Goal: Task Accomplishment & Management: Manage account settings

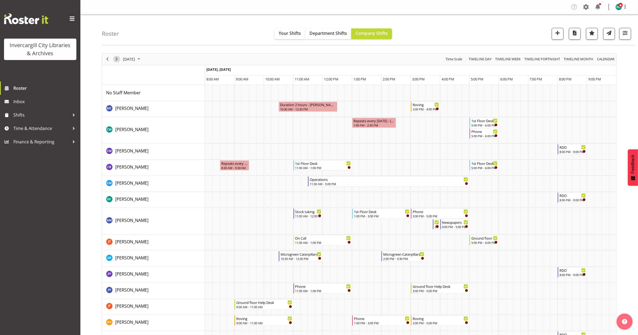
click at [118, 59] on span "Next" at bounding box center [116, 59] width 6 height 7
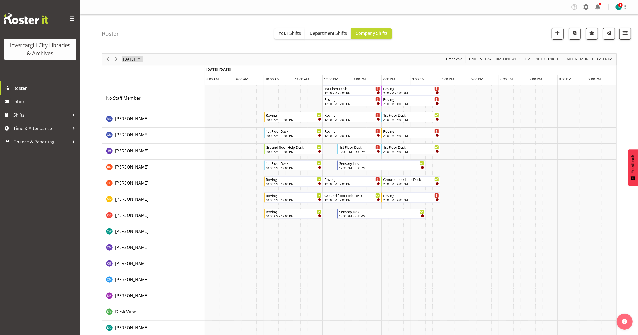
click at [136, 59] on span "October 4, 2025" at bounding box center [128, 59] width 13 height 7
click at [135, 99] on span "6" at bounding box center [137, 100] width 8 height 8
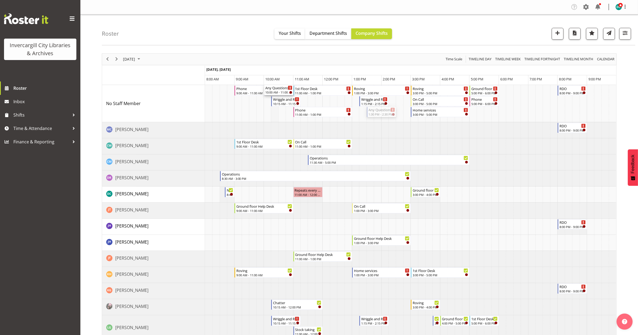
drag, startPoint x: 384, startPoint y: 111, endPoint x: 271, endPoint y: 117, distance: 112.7
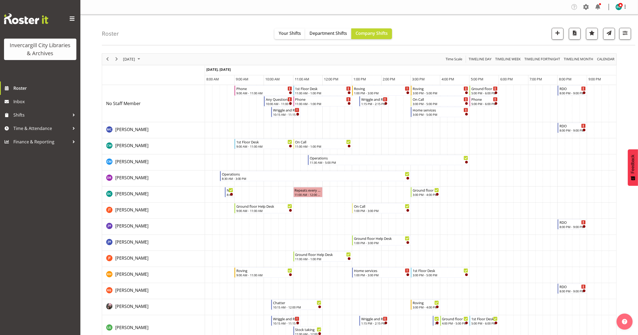
click at [323, 124] on td "Timeline Day of October 6, 2025" at bounding box center [325, 130] width 7 height 16
click at [116, 61] on span "Next" at bounding box center [116, 59] width 6 height 7
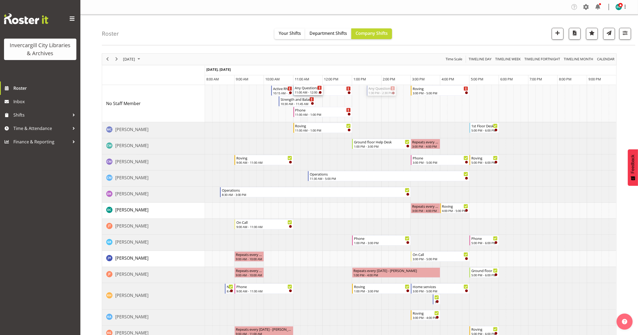
drag, startPoint x: 381, startPoint y: 89, endPoint x: 304, endPoint y: 110, distance: 79.7
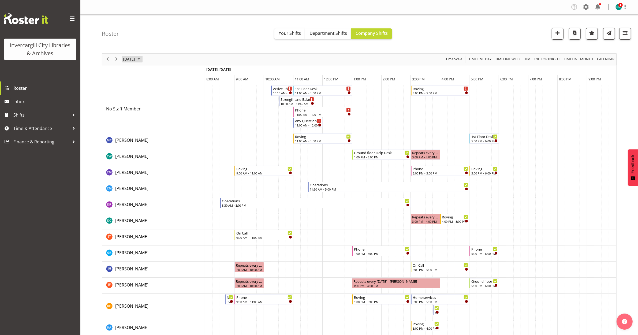
click at [126, 58] on span "October 7, 2025" at bounding box center [128, 59] width 13 height 7
click at [172, 140] on button "Today" at bounding box center [175, 139] width 18 height 8
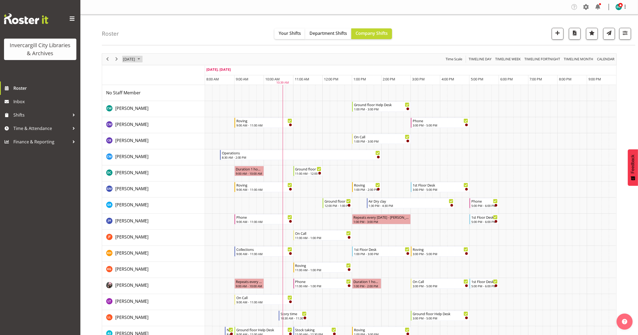
click at [127, 60] on span "October 1, 2025" at bounding box center [128, 59] width 13 height 7
click at [161, 102] on span "9" at bounding box center [163, 100] width 8 height 8
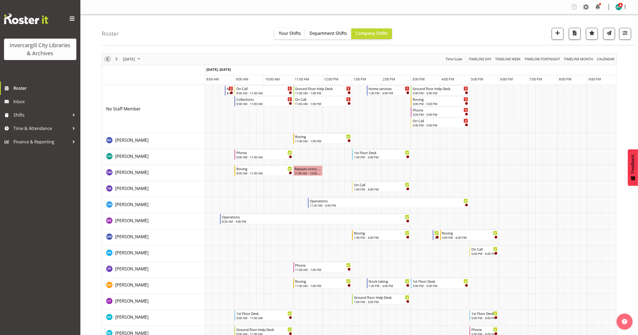
click at [106, 57] on span "Previous" at bounding box center [107, 59] width 6 height 7
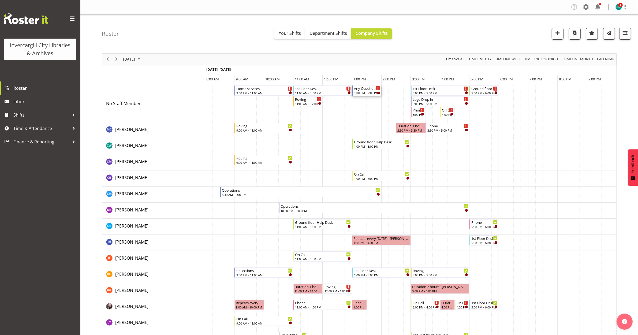
click at [367, 92] on div "1:00 PM - 2:00 PM" at bounding box center [367, 93] width 27 height 4
click at [0, 0] on div at bounding box center [0, 0] width 0 height 0
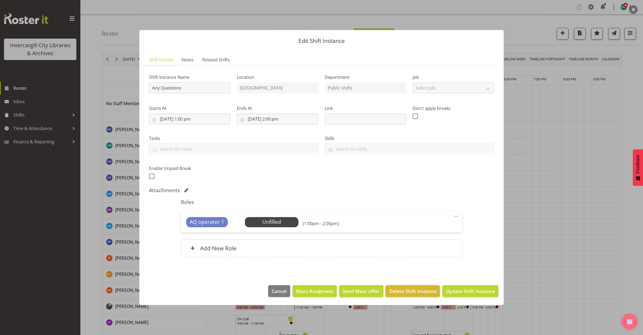
click at [458, 214] on span at bounding box center [456, 216] width 6 height 6
click at [422, 247] on link "Delete" at bounding box center [433, 247] width 51 height 10
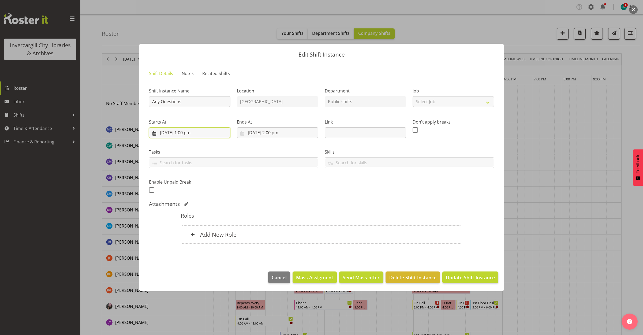
click at [201, 133] on input "8/10/2025, 1:00 pm" at bounding box center [189, 132] width 81 height 11
click at [207, 185] on span "9" at bounding box center [207, 186] width 2 height 5
type input "9/10/2025, 1:00 pm"
click at [204, 245] on select "00 01 02 03 04 05 06 07 08 09 10 11 12 13 14 15 16 17 18 19 20 21 22 23 24 25 2…" at bounding box center [204, 246] width 12 height 11
select select "30"
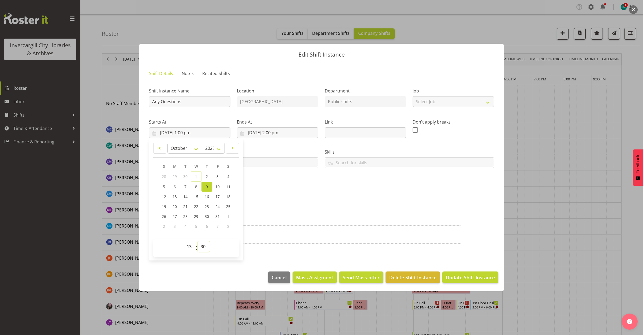
click at [198, 241] on select "00 01 02 03 04 05 06 07 08 09 10 11 12 13 14 15 16 17 18 19 20 21 22 23 24 25 2…" at bounding box center [204, 246] width 12 height 11
type input "9/10/2025, 1:30 pm"
click at [309, 196] on div "Shift Instance Name Any Questions Location Invercargill Library Department Publ…" at bounding box center [322, 138] width 352 height 117
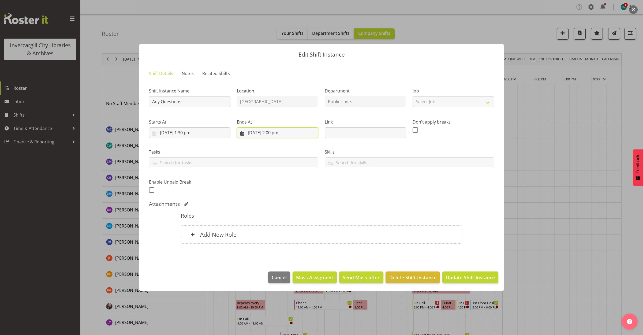
click at [281, 133] on input "8/10/2025, 2:00 pm" at bounding box center [277, 132] width 81 height 11
click at [295, 187] on span "9" at bounding box center [295, 186] width 2 height 5
type input "9/10/2025, 2:00 pm"
click at [289, 246] on select "00 01 02 03 04 05 06 07 08 09 10 11 12 13 14 15 16 17 18 19 20 21 22 23 24 25 2…" at bounding box center [292, 246] width 12 height 11
select select "30"
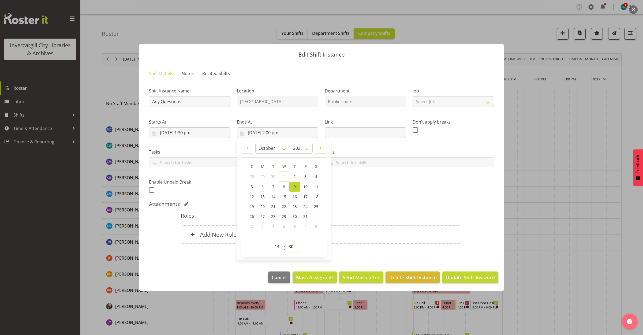
click at [286, 241] on select "00 01 02 03 04 05 06 07 08 09 10 11 12 13 14 15 16 17 18 19 20 21 22 23 24 25 2…" at bounding box center [292, 246] width 12 height 11
type input "9/10/2025, 2:30 pm"
click at [355, 203] on div "Attachments" at bounding box center [321, 204] width 345 height 6
click at [481, 274] on span "Update Shift Instance" at bounding box center [470, 277] width 49 height 7
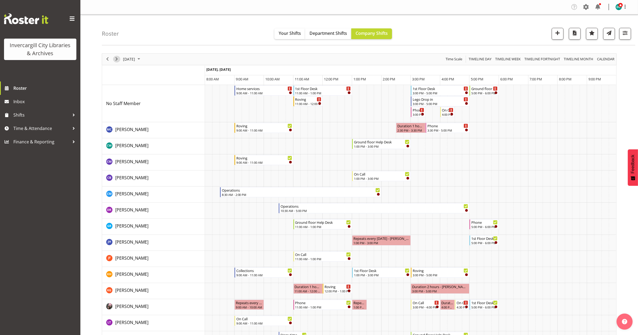
click at [117, 59] on span "Next" at bounding box center [116, 59] width 6 height 7
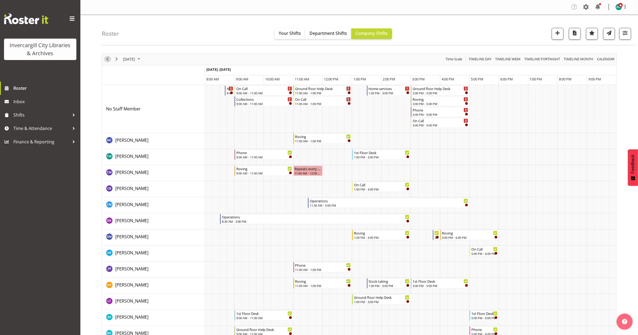
click at [106, 61] on span "Previous" at bounding box center [107, 59] width 6 height 7
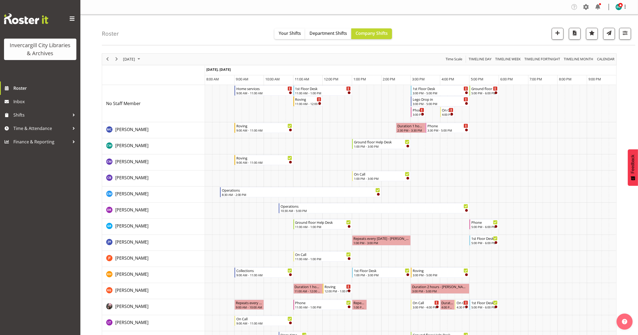
click at [141, 63] on div "October 8, 2025" at bounding box center [132, 59] width 22 height 11
click at [136, 61] on span "October 8, 2025" at bounding box center [128, 59] width 13 height 7
click at [308, 93] on div "11:00 AM - 1:00 PM" at bounding box center [323, 93] width 56 height 4
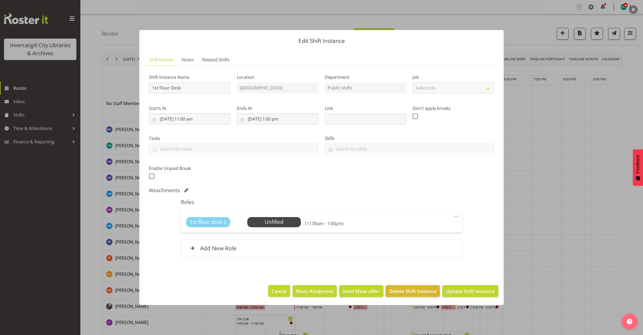
click at [282, 291] on span "Cancel" at bounding box center [279, 290] width 15 height 7
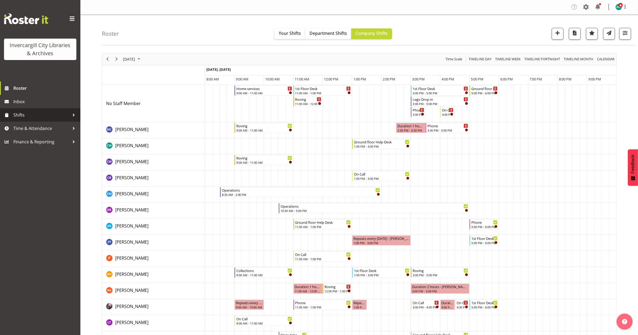
click at [20, 114] on span "Shifts" at bounding box center [41, 115] width 56 height 8
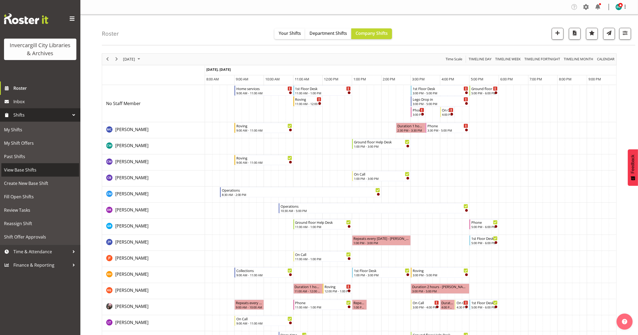
click at [20, 172] on span "View Base Shifts" at bounding box center [40, 170] width 72 height 8
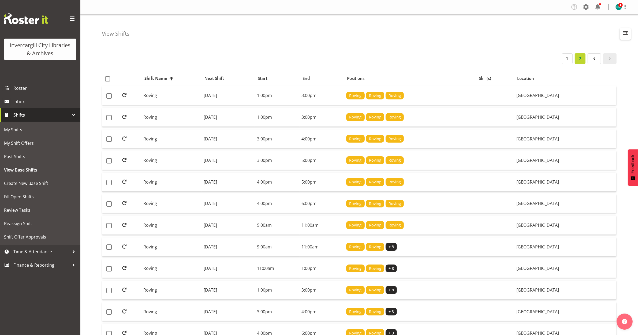
click at [622, 35] on span "button" at bounding box center [625, 32] width 7 height 7
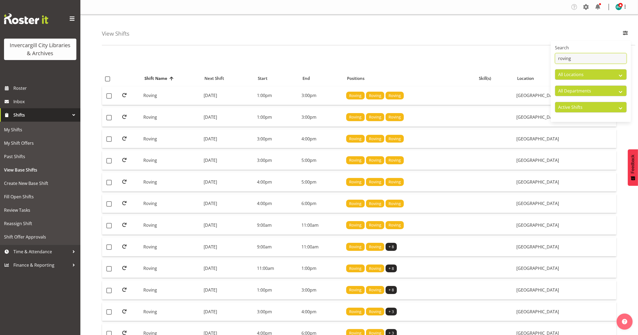
drag, startPoint x: 536, startPoint y: 55, endPoint x: 521, endPoint y: 56, distance: 15.0
click at [522, 54] on div "View Shifts Search roving All Locations Bluff Library Invercargill Library All …" at bounding box center [359, 223] width 558 height 418
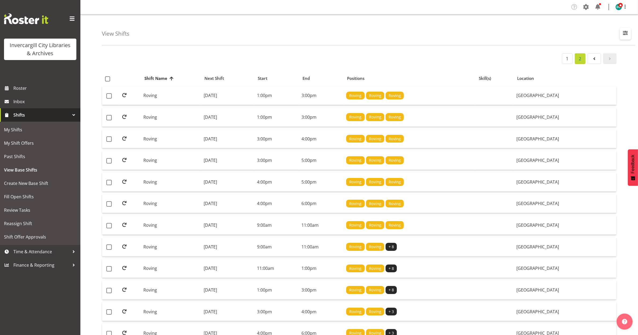
click at [624, 33] on span "button" at bounding box center [625, 32] width 7 height 7
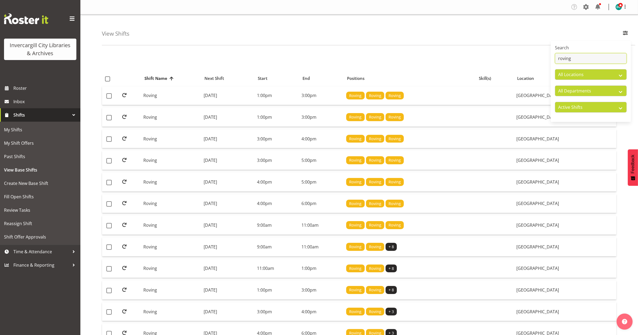
click at [581, 58] on input "roving" at bounding box center [591, 58] width 72 height 11
type input "r"
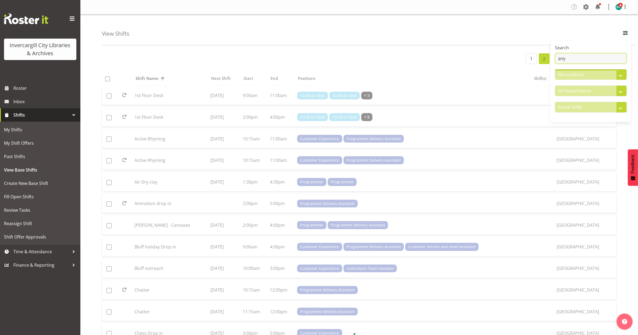
type input "any"
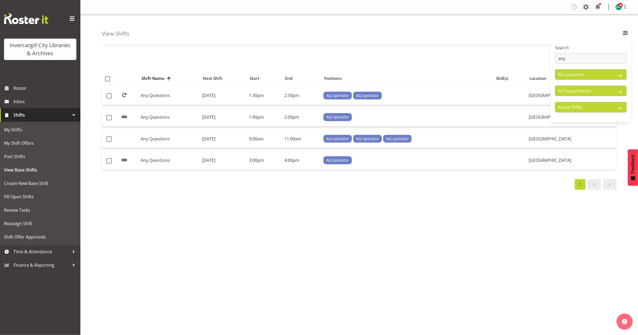
click at [266, 238] on div "1 Shift Name Location Shift Name Next Shift Start End Positions Skill(s) Locati…" at bounding box center [370, 156] width 536 height 214
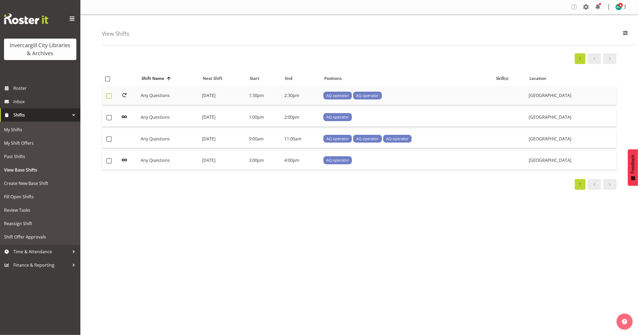
click at [109, 97] on span at bounding box center [108, 95] width 5 height 5
checkbox input "true"
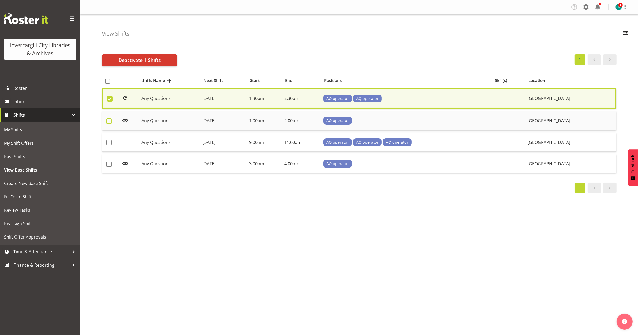
click at [108, 121] on span at bounding box center [108, 120] width 5 height 5
checkbox input "true"
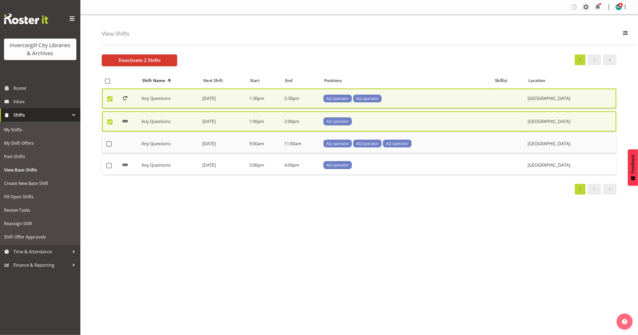
drag, startPoint x: 110, startPoint y: 143, endPoint x: 111, endPoint y: 149, distance: 5.9
click at [110, 143] on span at bounding box center [108, 143] width 5 height 5
checkbox input "true"
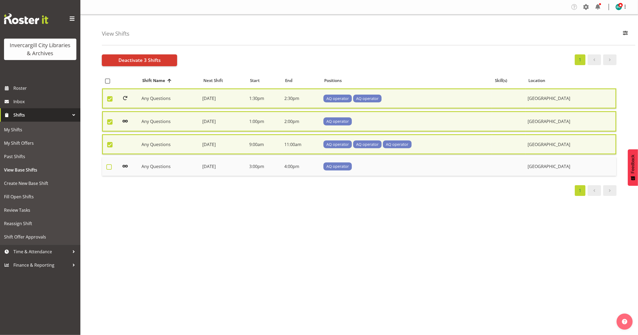
click at [109, 164] on span at bounding box center [108, 166] width 5 height 5
checkbox input "true"
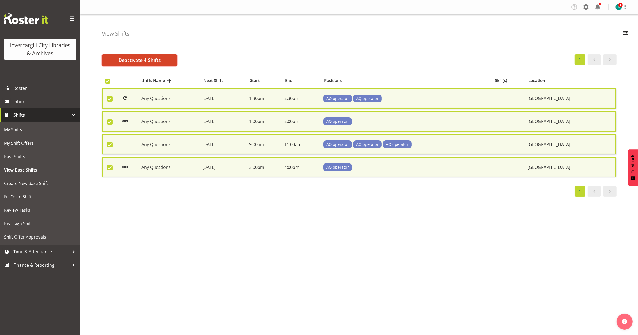
click at [144, 59] on span "Deactivate 4 Shifts" at bounding box center [139, 60] width 42 height 7
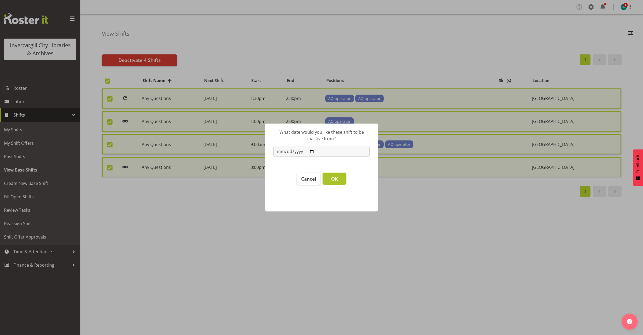
click at [339, 178] on button "OK" at bounding box center [335, 179] width 24 height 12
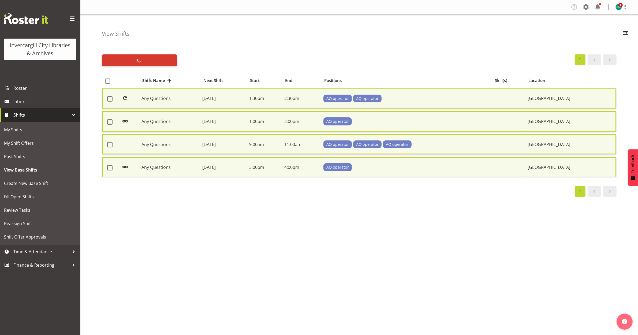
checkbox input "false"
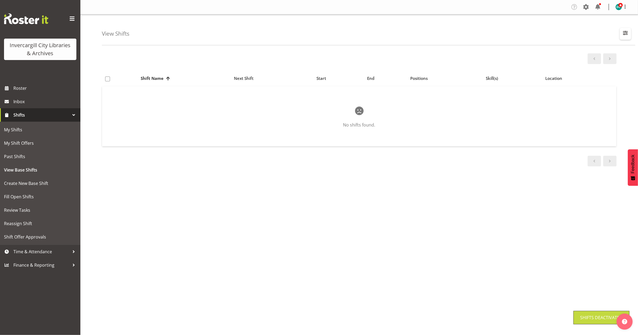
click at [623, 36] on span "button" at bounding box center [625, 32] width 7 height 7
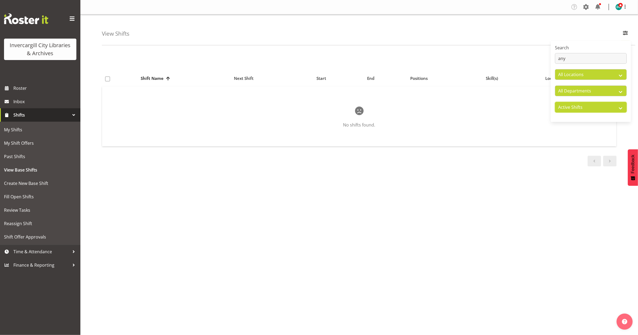
click at [585, 107] on select "Active Shifts Inactive Shifts" at bounding box center [591, 107] width 72 height 11
select select "inactive"
click at [555, 102] on select "Active Shifts Inactive Shifts" at bounding box center [591, 107] width 72 height 11
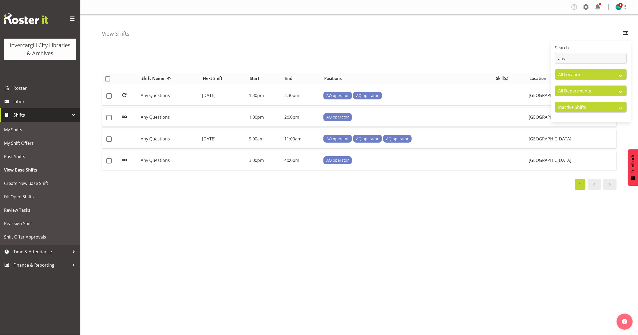
click at [104, 79] on th at bounding box center [110, 78] width 17 height 10
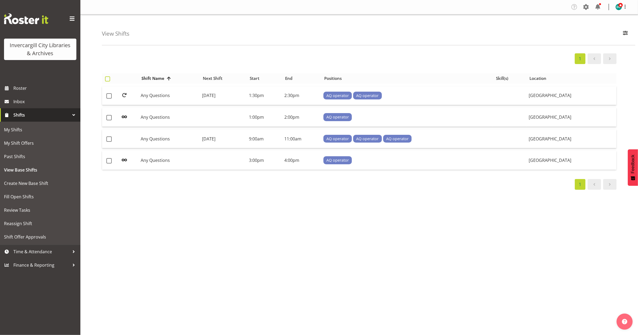
click at [108, 76] on span at bounding box center [107, 78] width 5 height 5
click at [108, 77] on input "checkbox" at bounding box center [106, 78] width 3 height 3
checkbox input "true"
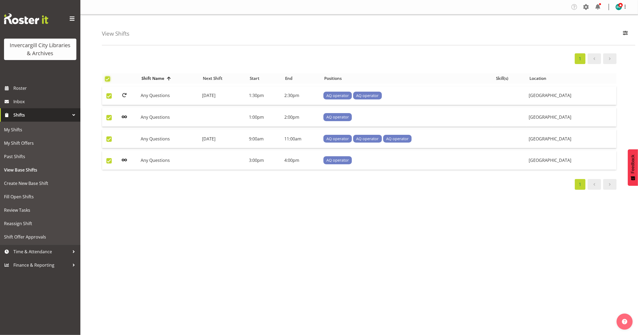
checkbox input "true"
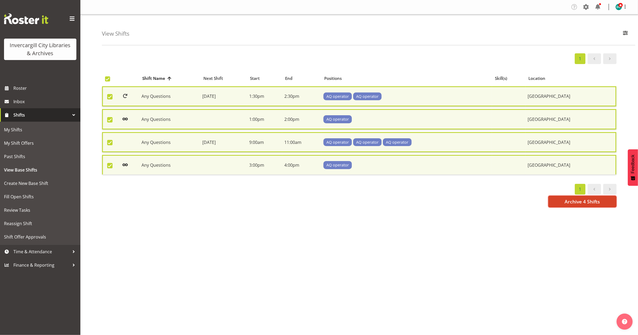
click at [600, 200] on span "Archive 4 Shifts" at bounding box center [581, 201] width 35 height 7
checkbox input "false"
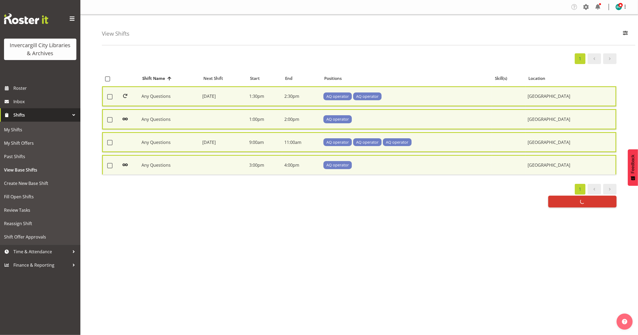
checkbox input "false"
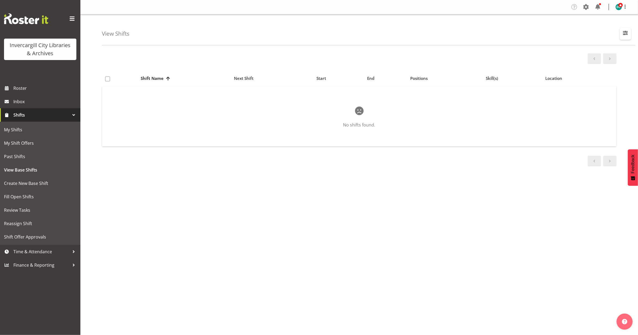
click at [628, 29] on button "button" at bounding box center [625, 34] width 11 height 12
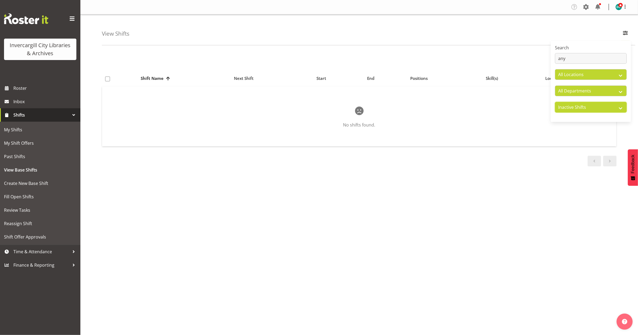
click at [573, 107] on select "Active Shifts Inactive Shifts" at bounding box center [591, 107] width 72 height 11
select select "active"
click at [555, 102] on select "Active Shifts Inactive Shifts" at bounding box center [591, 107] width 72 height 11
click at [18, 184] on span "Create New Base Shift" at bounding box center [40, 183] width 72 height 8
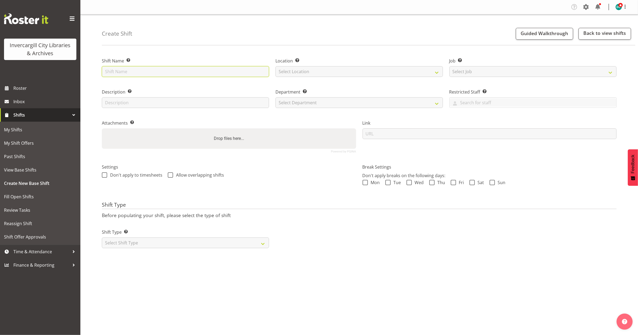
click at [147, 72] on input "text" at bounding box center [185, 71] width 167 height 11
type input "Any Questions"
click at [308, 74] on select "Select Location [GEOGRAPHIC_DATA] [GEOGRAPHIC_DATA]" at bounding box center [358, 71] width 167 height 11
select select "1276"
click at [275, 66] on select "Select Location [GEOGRAPHIC_DATA] [GEOGRAPHIC_DATA]" at bounding box center [358, 71] width 167 height 11
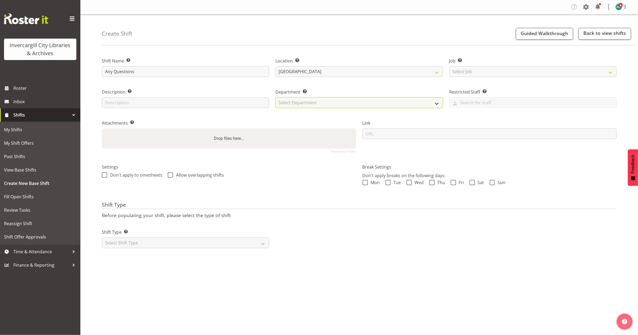
click at [302, 100] on select "Select Department Off Desk Public shifts" at bounding box center [358, 102] width 167 height 11
select select "921"
click at [275, 97] on select "Select Department Off Desk Public shifts" at bounding box center [358, 102] width 167 height 11
click at [105, 174] on span at bounding box center [104, 174] width 5 height 5
click at [105, 174] on input "Don't apply to timesheets" at bounding box center [103, 174] width 3 height 3
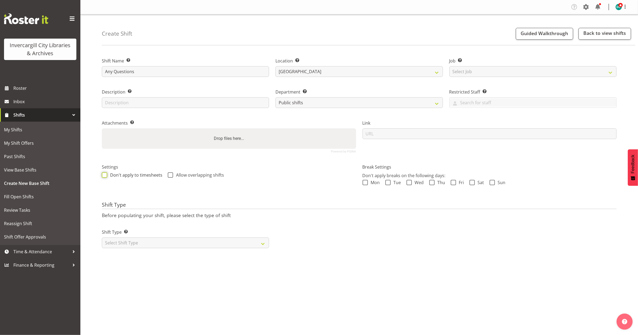
checkbox input "true"
click at [168, 175] on span at bounding box center [170, 174] width 5 height 5
click at [168, 175] on input "Allow overlapping shifts" at bounding box center [169, 174] width 3 height 3
checkbox input "true"
click at [130, 244] on select "Select Shift Type One Off Shift Recurring Shift Rotating Shift" at bounding box center [185, 242] width 167 height 11
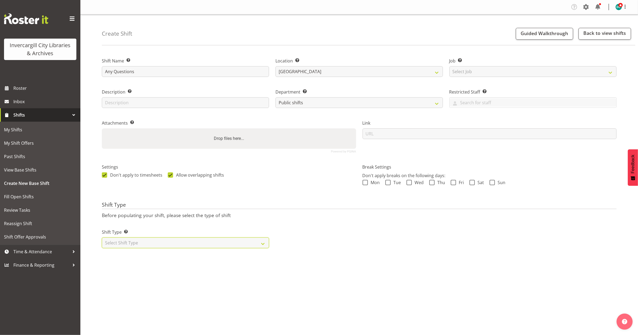
select select "recurring"
click at [102, 238] on select "Select Shift Type One Off Shift Recurring Shift Rotating Shift" at bounding box center [185, 242] width 167 height 11
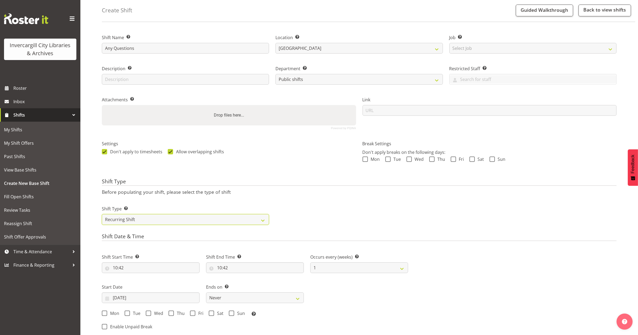
scroll to position [67, 0]
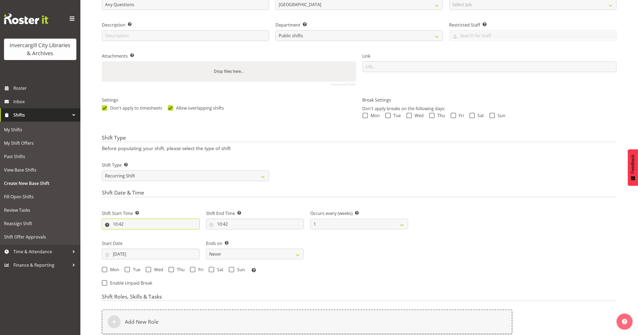
click at [128, 227] on input "10:42" at bounding box center [151, 224] width 98 height 11
click at [171, 197] on div "Shift Date & Time Shift Start Time Set the time of the day you wish this shift …" at bounding box center [359, 240] width 515 height 101
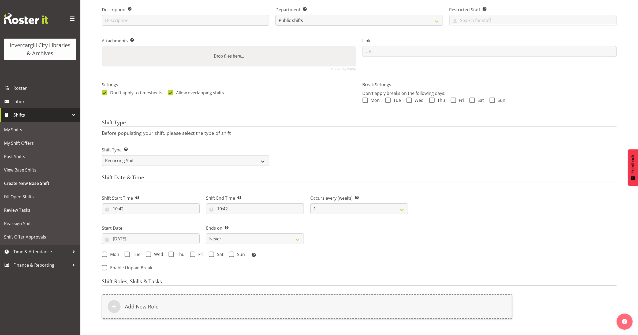
scroll to position [134, 0]
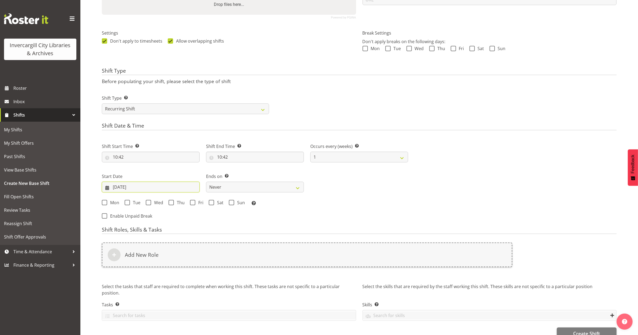
click at [136, 189] on input "[DATE]" at bounding box center [151, 187] width 98 height 11
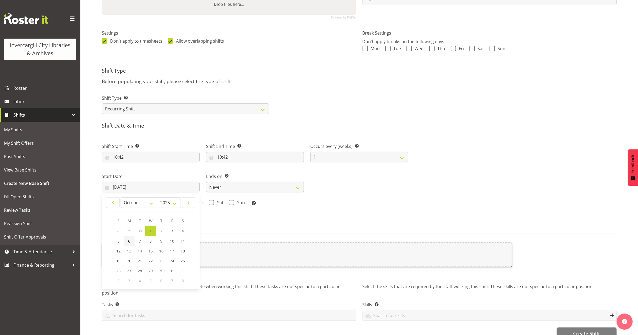
click at [129, 241] on span "6" at bounding box center [129, 240] width 2 height 5
type input "06/10/2025"
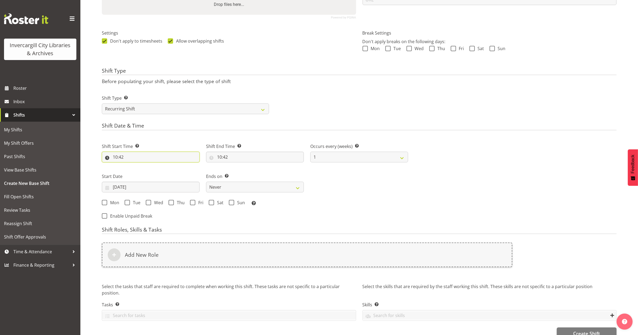
click at [133, 156] on input "10:42" at bounding box center [151, 157] width 98 height 11
click at [151, 171] on select "00 01 02 03 04 05 06 07 08 09 10 11 12 13 14 15 16 17 18 19 20 21 22 23 24 25 2…" at bounding box center [152, 171] width 12 height 11
select select "0"
type input "10:00"
click at [220, 158] on input "10:42" at bounding box center [255, 157] width 98 height 11
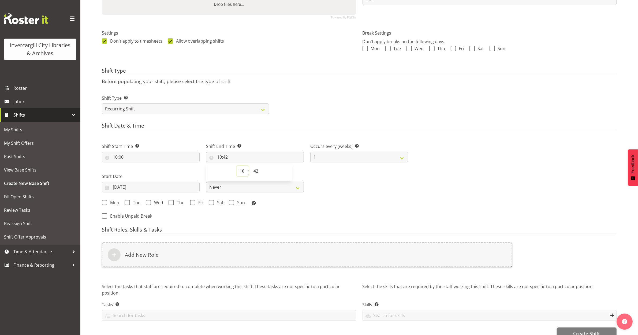
click at [243, 170] on select "00 01 02 03 04 05 06 07 08 09 10 11 12 13 14 15 16 17 18 19 20 21 22 23" at bounding box center [243, 171] width 12 height 11
select select "11"
click at [237, 166] on select "00 01 02 03 04 05 06 07 08 09 10 11 12 13 14 15 16 17 18 19 20 21 22 23" at bounding box center [243, 171] width 12 height 11
type input "11:42"
click at [256, 170] on select "00 01 02 03 04 05 06 07 08 09 10 11 12 13 14 15 16 17 18 19 20 21 22 23 24 25 2…" at bounding box center [256, 171] width 12 height 11
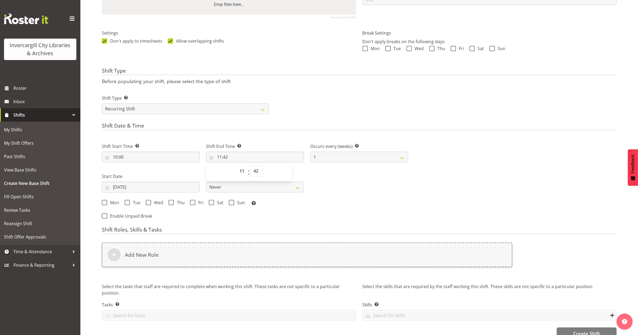
select select "0"
type input "11:00"
drag, startPoint x: 375, startPoint y: 186, endPoint x: 374, endPoint y: 189, distance: 2.9
click at [374, 189] on div "Shift Start Time Set the time of the day you wish this shift to start 10:00 00 …" at bounding box center [255, 173] width 313 height 74
click at [106, 204] on span at bounding box center [104, 202] width 5 height 5
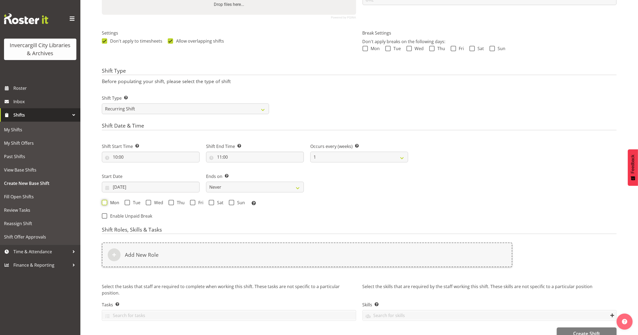
click at [105, 204] on input "Mon" at bounding box center [103, 202] width 3 height 3
checkbox input "true"
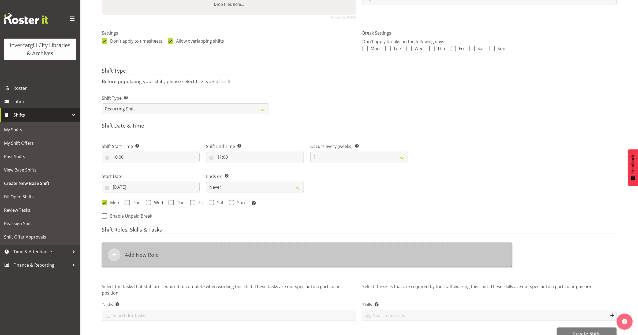
click at [149, 255] on h6 "Add New Role" at bounding box center [142, 255] width 34 height 6
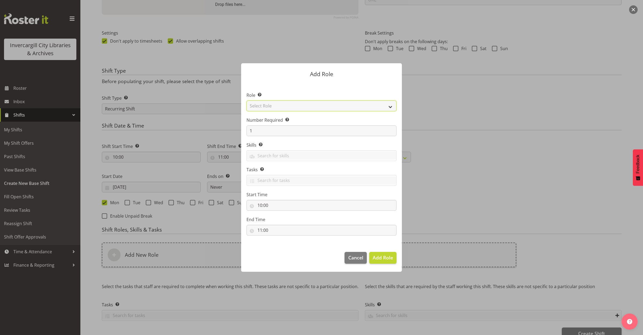
click at [285, 104] on select "Select Role 1st floor desk AQ operator Business Support Team member Casual Cust…" at bounding box center [321, 105] width 150 height 11
select select "1552"
click at [246, 100] on select "Select Role 1st floor desk AQ operator Business Support Team member Casual Cust…" at bounding box center [321, 105] width 150 height 11
click at [379, 255] on span "Add Role" at bounding box center [383, 257] width 20 height 6
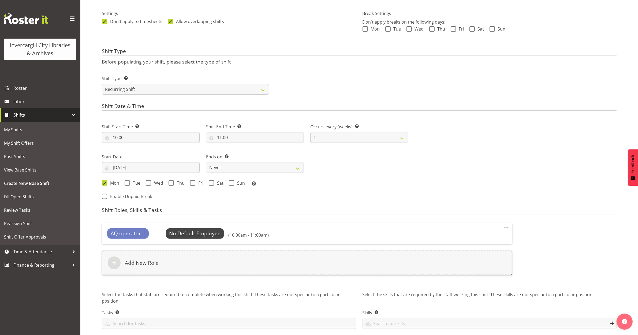
scroll to position [175, 0]
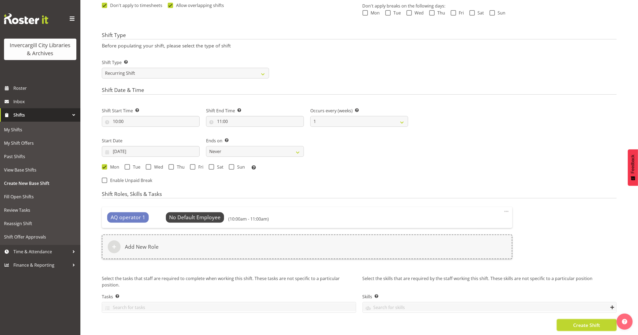
click at [587, 321] on span "Create Shift" at bounding box center [586, 324] width 27 height 7
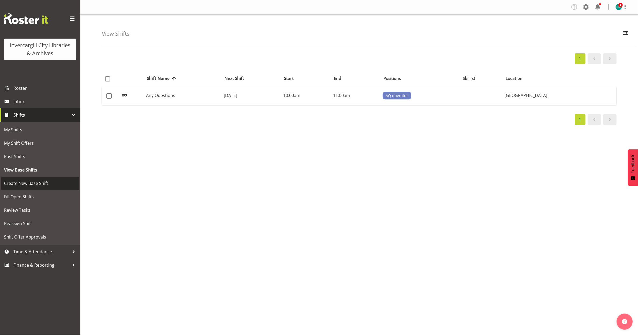
click at [14, 182] on span "Create New Base Shift" at bounding box center [40, 183] width 72 height 8
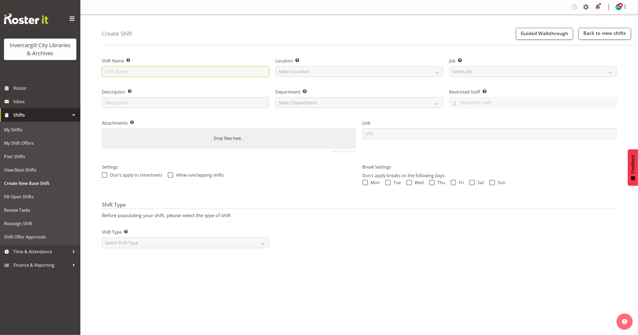
click at [148, 74] on input "text" at bounding box center [185, 71] width 167 height 11
type input "Any Questions"
click at [288, 71] on select "Select Location [GEOGRAPHIC_DATA] [GEOGRAPHIC_DATA]" at bounding box center [358, 71] width 167 height 11
select select "1276"
click at [275, 66] on select "Select Location [GEOGRAPHIC_DATA] [GEOGRAPHIC_DATA]" at bounding box center [358, 71] width 167 height 11
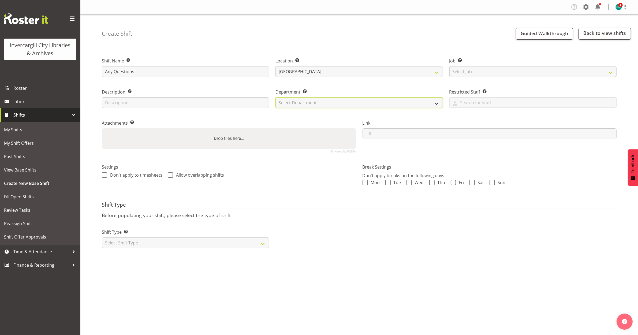
click at [295, 104] on select "Select Department Off Desk Public shifts" at bounding box center [358, 102] width 167 height 11
select select "921"
click at [275, 97] on select "Select Department Off Desk Public shifts" at bounding box center [358, 102] width 167 height 11
click at [105, 175] on span at bounding box center [104, 174] width 5 height 5
click at [105, 175] on input "Don't apply to timesheets" at bounding box center [103, 174] width 3 height 3
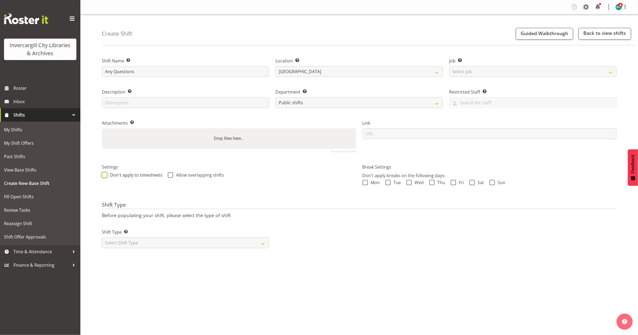
checkbox input "true"
drag, startPoint x: 170, startPoint y: 176, endPoint x: 164, endPoint y: 188, distance: 13.3
click at [169, 177] on span at bounding box center [170, 174] width 5 height 5
click at [169, 177] on input "Allow overlapping shifts" at bounding box center [169, 174] width 3 height 3
checkbox input "true"
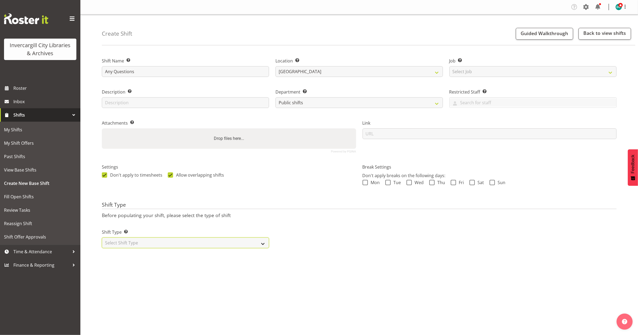
click at [156, 239] on select "Select Shift Type One Off Shift Recurring Shift Rotating Shift" at bounding box center [185, 242] width 167 height 11
click at [102, 238] on select "Select Shift Type One Off Shift Recurring Shift Rotating Shift" at bounding box center [185, 242] width 167 height 11
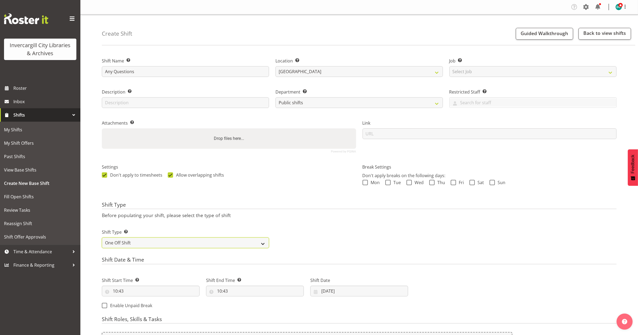
click at [146, 240] on select "One Off Shift Recurring Shift Rotating Shift" at bounding box center [185, 242] width 167 height 11
select select "recurring"
click at [102, 238] on select "One Off Shift Recurring Shift Rotating Shift" at bounding box center [185, 242] width 167 height 11
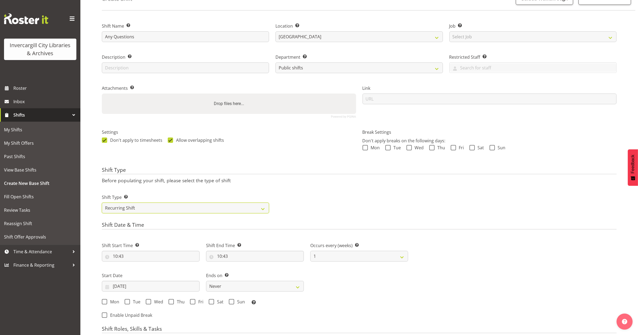
scroll to position [100, 0]
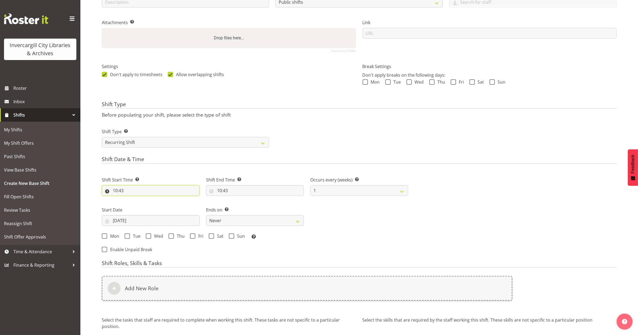
click at [121, 190] on input "10:43" at bounding box center [151, 190] width 98 height 11
click at [149, 207] on select "00 01 02 03 04 05 06 07 08 09 10 11 12 13 14 15 16 17 18 19 20 21 22 23 24 25 2…" at bounding box center [152, 204] width 12 height 11
select select "0"
type input "10:00"
drag, startPoint x: 405, startPoint y: 207, endPoint x: 268, endPoint y: 207, distance: 137.2
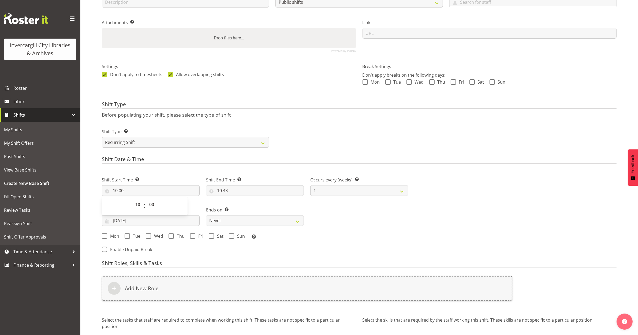
click at [402, 208] on div "Shift Start Time Set the time of the day you wish this shift to start 10:00 00 …" at bounding box center [255, 206] width 313 height 74
click at [225, 190] on input "10:43" at bounding box center [255, 190] width 98 height 11
click at [242, 205] on select "00 01 02 03 04 05 06 07 08 09 10 11 12 13 14 15 16 17 18 19 20 21 22 23" at bounding box center [243, 204] width 12 height 11
select select "12"
type input "12:43"
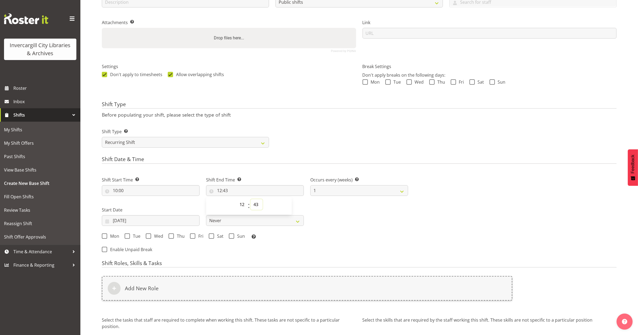
click at [256, 203] on select "00 01 02 03 04 05 06 07 08 09 10 11 12 13 14 15 16 17 18 19 20 21 22 23 24 25 2…" at bounding box center [256, 204] width 12 height 11
click at [241, 205] on select "00 01 02 03 04 05 06 07 08 09 10 11 12 13 14 15 16 17 18 19 20 21 22 23" at bounding box center [243, 204] width 12 height 11
select select "11"
click at [237, 199] on select "00 01 02 03 04 05 06 07 08 09 10 11 12 13 14 15 16 17 18 19 20 21 22 23" at bounding box center [243, 204] width 12 height 11
type input "11:43"
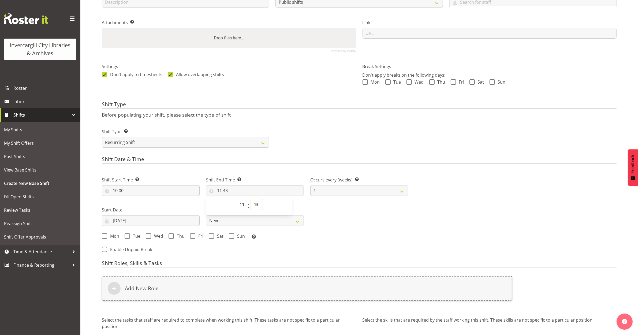
click at [255, 205] on select "00 01 02 03 04 05 06 07 08 09 10 11 12 13 14 15 16 17 18 19 20 21 22 23 24 25 2…" at bounding box center [256, 204] width 12 height 11
select select "0"
type input "11:00"
click at [326, 211] on div "Shift Start Time Set the time of the day you wish this shift to start 10:00 00 …" at bounding box center [255, 206] width 313 height 74
click at [127, 236] on span at bounding box center [127, 235] width 5 height 5
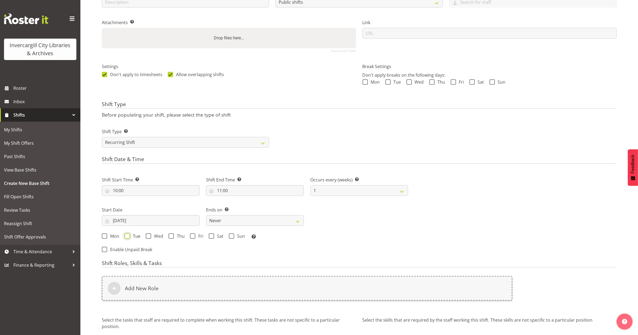
click at [127, 236] on input "Tue" at bounding box center [126, 235] width 3 height 3
checkbox input "true"
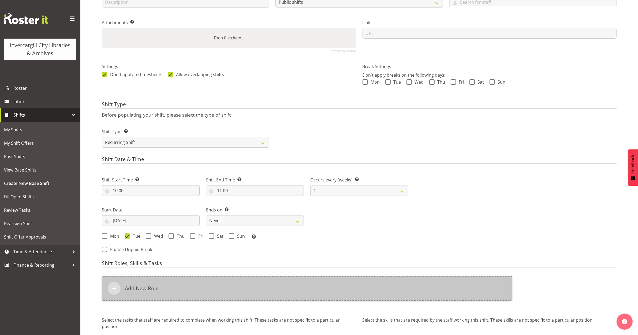
click at [157, 289] on h6 "Add New Role" at bounding box center [142, 288] width 34 height 6
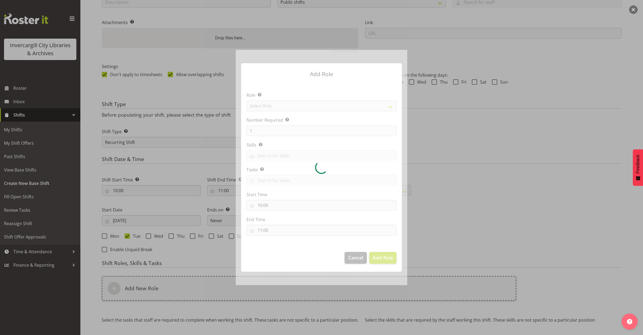
click at [318, 105] on div at bounding box center [321, 167] width 171 height 235
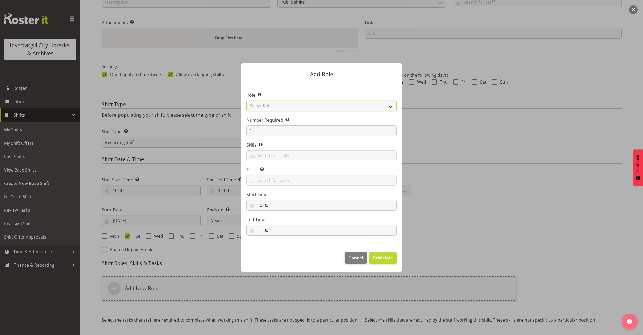
click at [318, 105] on select "Select Role 1st floor desk AQ operator Business Support Team member Casual Cust…" at bounding box center [321, 105] width 150 height 11
select select "1552"
click at [246, 100] on select "Select Role 1st floor desk AQ operator Business Support Team member Casual Cust…" at bounding box center [321, 105] width 150 height 11
click at [382, 257] on span "Add Role" at bounding box center [383, 257] width 20 height 6
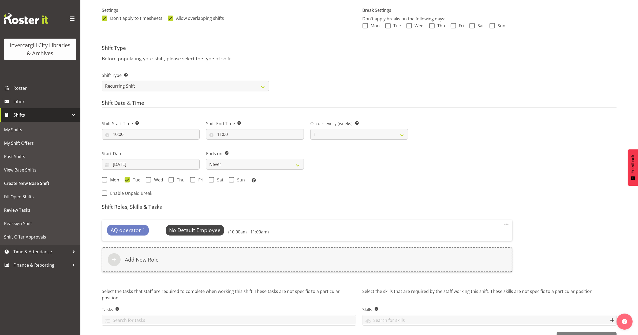
scroll to position [175, 0]
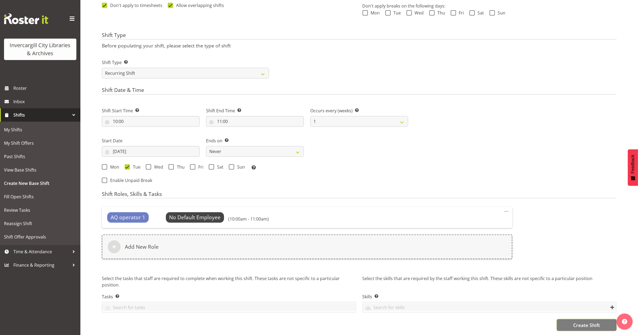
click at [579, 321] on span "Create Shift" at bounding box center [586, 324] width 27 height 7
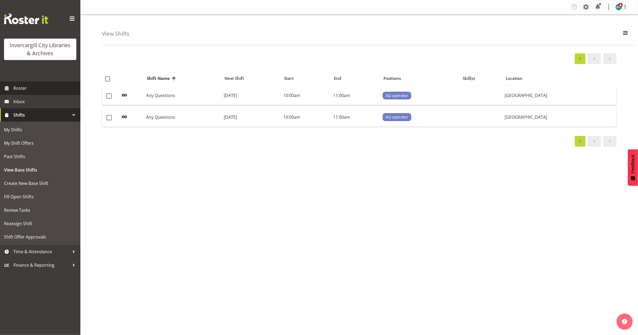
click at [31, 86] on span "Roster" at bounding box center [45, 88] width 64 height 8
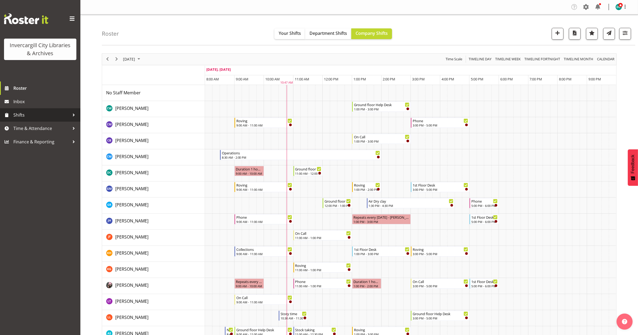
click at [26, 114] on span "Shifts" at bounding box center [41, 115] width 56 height 8
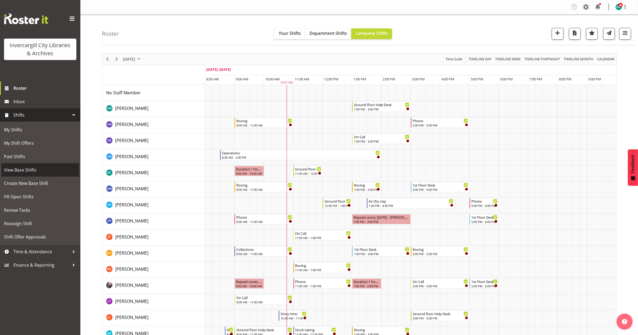
click at [20, 169] on span "View Base Shifts" at bounding box center [40, 170] width 72 height 8
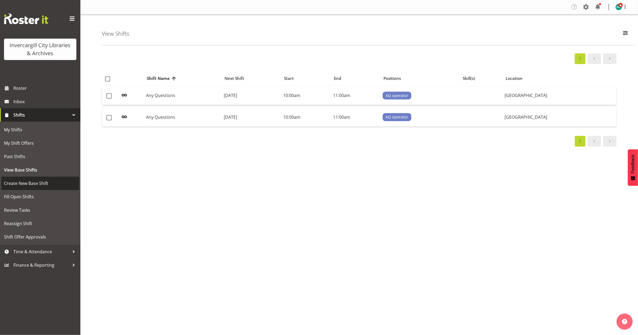
click at [14, 185] on span "Create New Base Shift" at bounding box center [40, 183] width 72 height 8
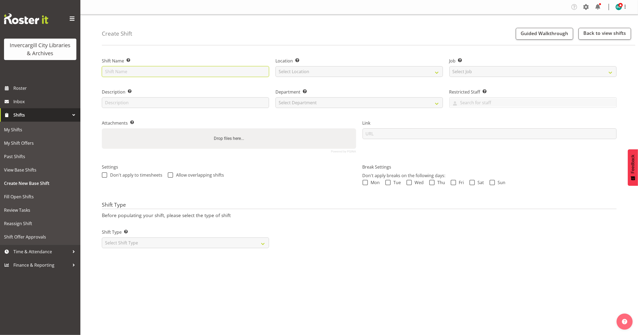
click at [160, 74] on input "text" at bounding box center [185, 71] width 167 height 11
type input "Any Questions"
click at [302, 70] on select "Select Location [GEOGRAPHIC_DATA] [GEOGRAPHIC_DATA]" at bounding box center [358, 71] width 167 height 11
select select "1276"
click at [275, 66] on select "Select Location [GEOGRAPHIC_DATA] [GEOGRAPHIC_DATA]" at bounding box center [358, 71] width 167 height 11
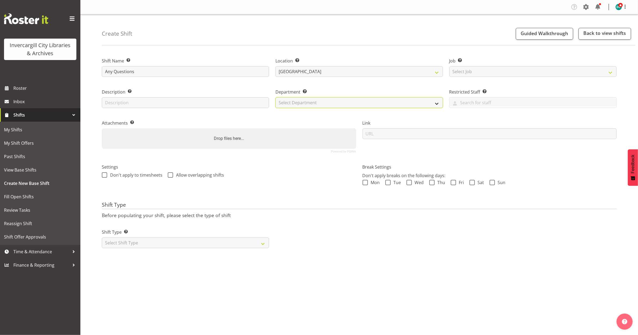
click at [298, 104] on select "Select Department Off Desk Public shifts" at bounding box center [358, 102] width 167 height 11
select select "921"
click at [275, 97] on select "Select Department Off Desk Public shifts" at bounding box center [358, 102] width 167 height 11
drag, startPoint x: 108, startPoint y: 173, endPoint x: 145, endPoint y: 172, distance: 37.3
click at [108, 174] on span "Don't apply to timesheets" at bounding box center [134, 174] width 55 height 5
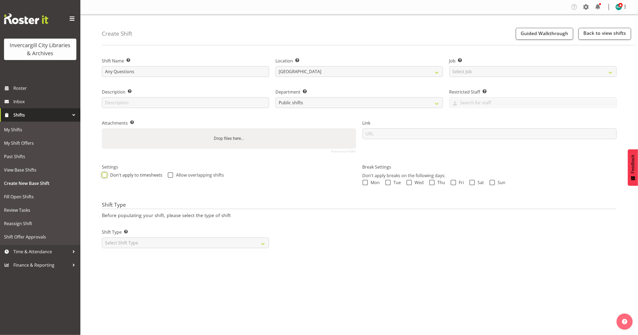
click at [105, 174] on input "Don't apply to timesheets" at bounding box center [103, 174] width 3 height 3
checkbox input "true"
click at [168, 174] on span at bounding box center [170, 174] width 5 height 5
click at [168, 174] on input "Allow overlapping shifts" at bounding box center [169, 174] width 3 height 3
checkbox input "true"
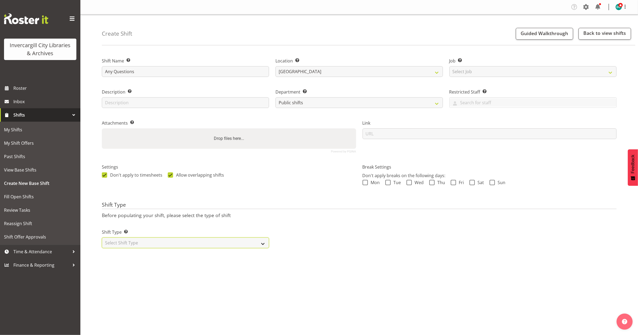
click at [117, 246] on select "Select Shift Type One Off Shift Recurring Shift Rotating Shift" at bounding box center [185, 242] width 167 height 11
select select "recurring"
click at [102, 238] on select "Select Shift Type One Off Shift Recurring Shift Rotating Shift" at bounding box center [185, 242] width 167 height 11
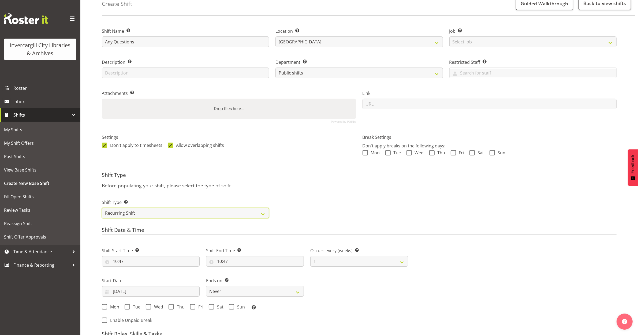
scroll to position [67, 0]
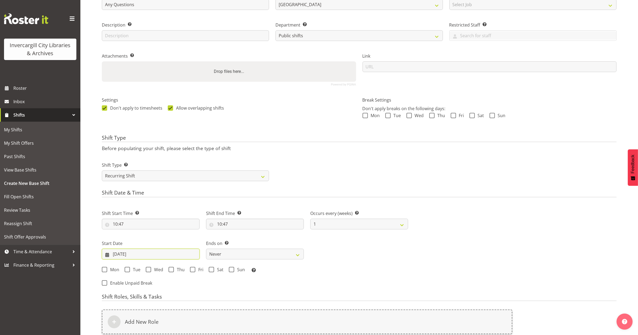
click at [123, 256] on input "[DATE]" at bounding box center [151, 254] width 98 height 11
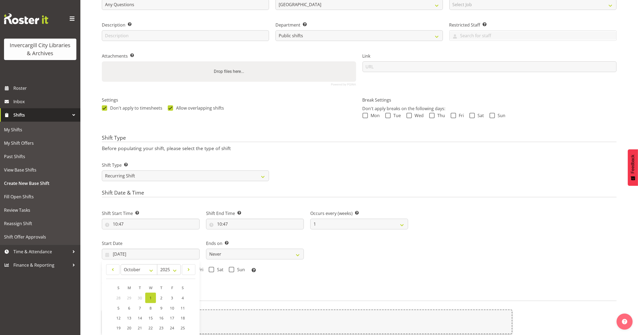
drag, startPoint x: 293, startPoint y: 286, endPoint x: 267, endPoint y: 288, distance: 26.4
click at [290, 286] on div "Shift Start Time Set the time of the day you wish this shift to start 10:47 00 …" at bounding box center [255, 247] width 313 height 88
click at [172, 271] on span at bounding box center [171, 269] width 5 height 5
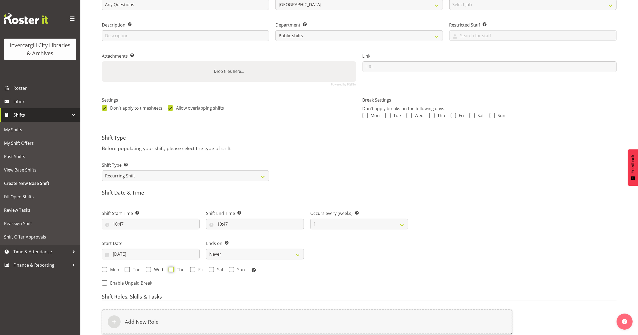
click at [172, 271] on input "Thu" at bounding box center [170, 269] width 3 height 3
checkbox input "true"
click at [117, 223] on input "10:47" at bounding box center [151, 224] width 98 height 11
click at [137, 240] on select "00 01 02 03 04 05 06 07 08 09 10 11 12 13 14 15 16 17 18 19 20 21 22 23" at bounding box center [138, 238] width 12 height 11
select select "13"
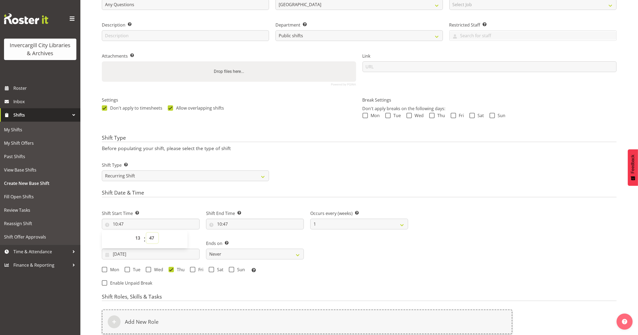
type input "13:47"
click at [150, 234] on select "00 01 02 03 04 05 06 07 08 09 10 11 12 13 14 15 16 17 18 19 20 21 22 23 24 25 2…" at bounding box center [152, 238] width 12 height 11
select select "30"
type input "13:30"
click at [219, 225] on input "10:47" at bounding box center [255, 224] width 98 height 11
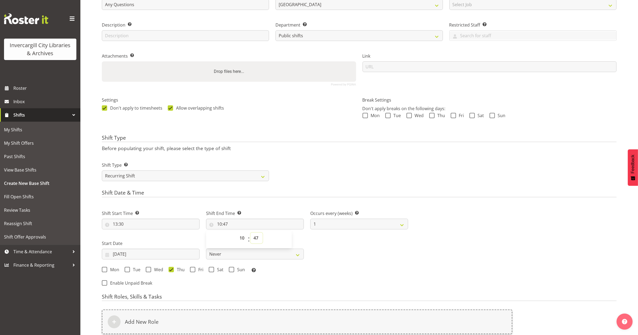
click at [259, 237] on select "00 01 02 03 04 05 06 07 08 09 10 11 12 13 14 15 16 17 18 19 20 21 22 23 24 25 2…" at bounding box center [256, 238] width 12 height 11
select select "30"
type input "10:30"
click at [324, 252] on div "Shift Start Time Set the time of the day you wish this shift to start 13:30 00 …" at bounding box center [255, 240] width 313 height 74
click at [137, 258] on input "[DATE]" at bounding box center [151, 254] width 98 height 11
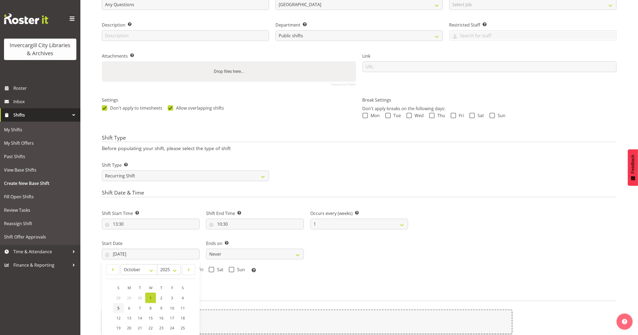
click at [117, 308] on span "5" at bounding box center [118, 307] width 2 height 5
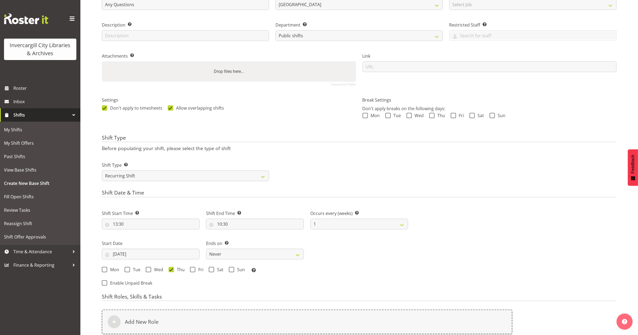
click at [285, 279] on div "Shift Start Time Set the time of the day you wish this shift to start 13:30 00 …" at bounding box center [255, 247] width 313 height 88
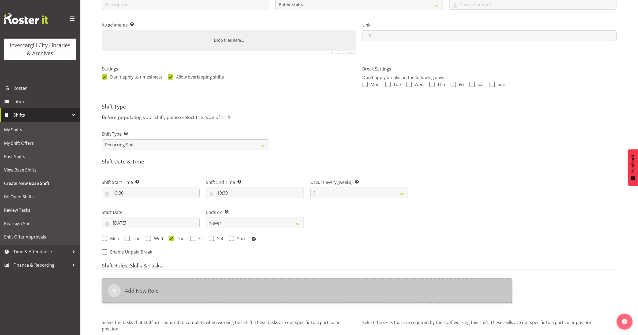
scroll to position [134, 0]
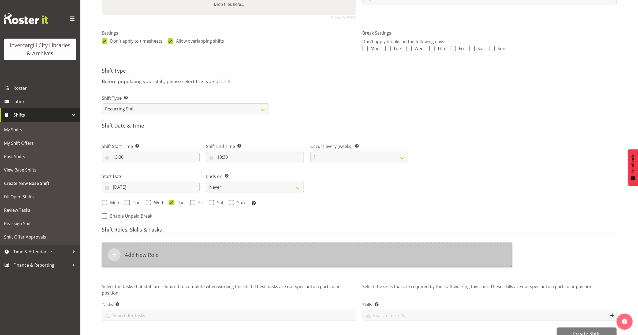
click at [236, 261] on div "Add New Role" at bounding box center [307, 254] width 410 height 25
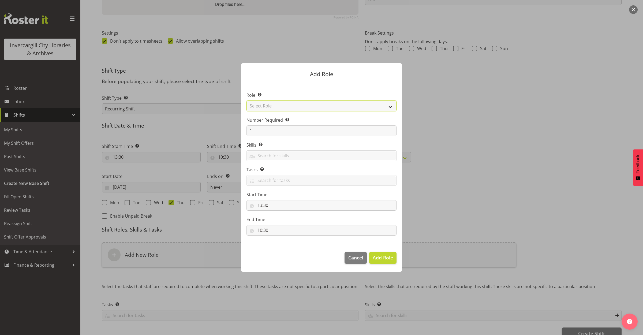
click at [309, 106] on select "Select Role 1st floor desk AQ operator Business Support Team member Casual Cust…" at bounding box center [321, 105] width 150 height 11
click at [354, 251] on footer "Cancel Add Role" at bounding box center [321, 258] width 161 height 25
click at [359, 256] on span "Cancel" at bounding box center [355, 257] width 15 height 7
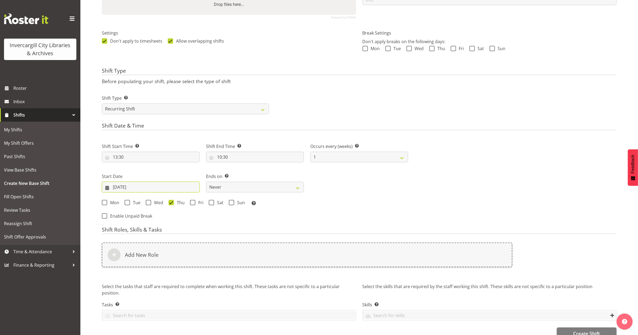
click at [135, 188] on input "[DATE]" at bounding box center [151, 187] width 98 height 11
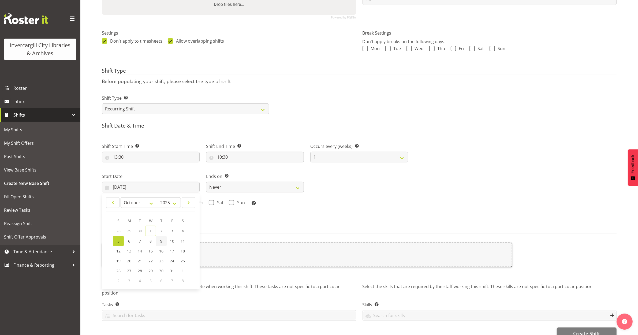
click at [162, 241] on span "9" at bounding box center [161, 240] width 2 height 5
type input "[DATE]"
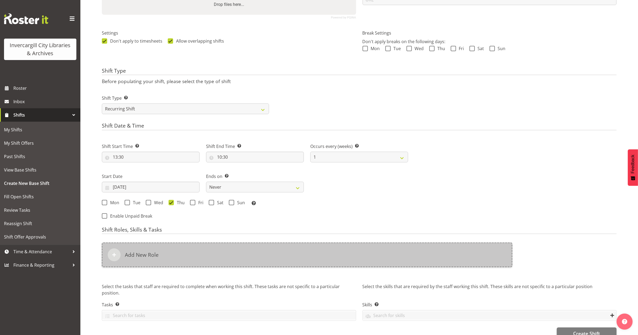
click at [186, 253] on div "Add New Role" at bounding box center [307, 254] width 410 height 25
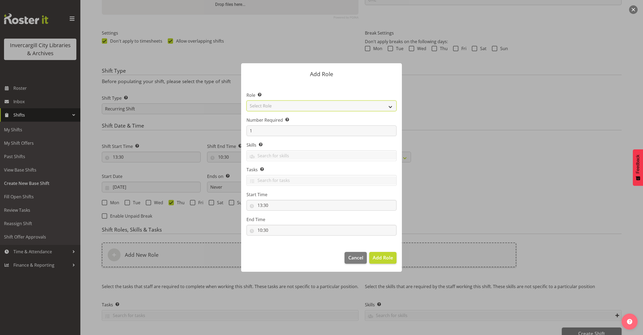
click at [268, 103] on select "Select Role 1st floor desk AQ operator Business Support Team member Casual Cust…" at bounding box center [321, 105] width 150 height 11
select select "1552"
click at [246, 100] on select "Select Role 1st floor desk AQ operator Business Support Team member Casual Cust…" at bounding box center [321, 105] width 150 height 11
click at [381, 258] on span "Add Role" at bounding box center [383, 257] width 20 height 6
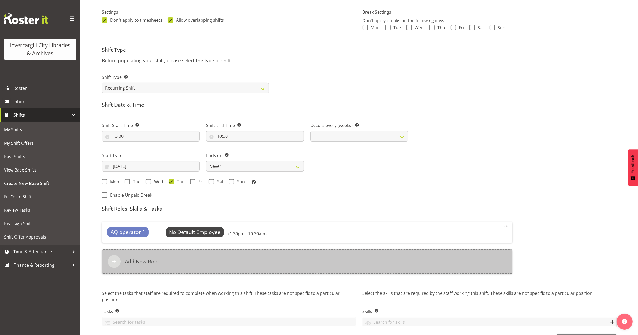
scroll to position [175, 0]
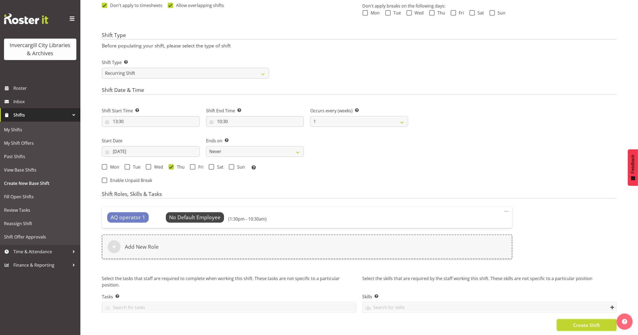
click at [592, 324] on button "Create Shift" at bounding box center [587, 325] width 60 height 12
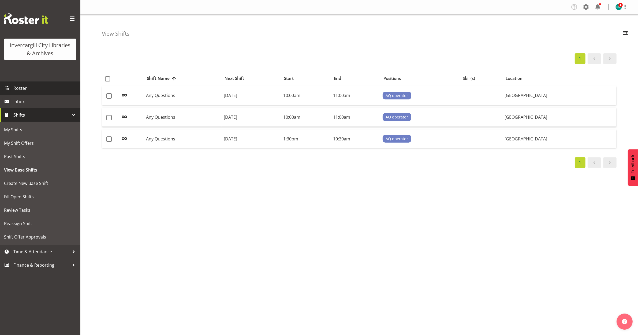
click at [22, 87] on span "Roster" at bounding box center [45, 88] width 64 height 8
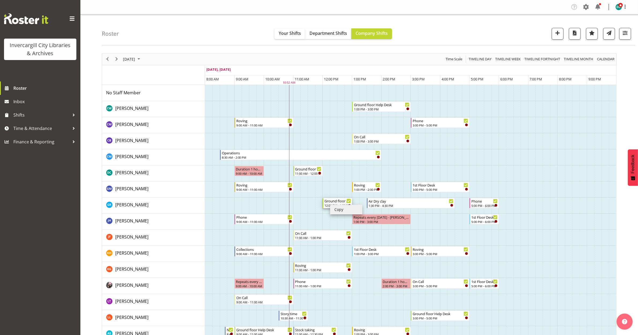
click at [328, 202] on div "Ground floor Help Desk" at bounding box center [337, 200] width 27 height 5
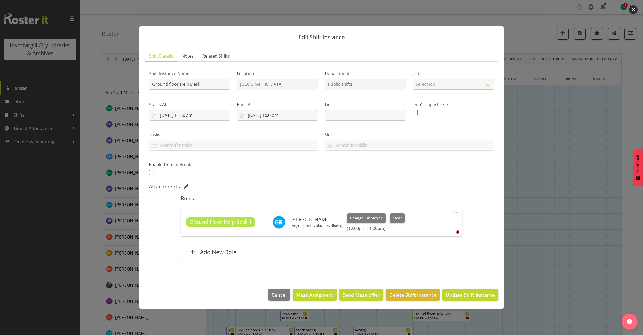
click at [631, 8] on button "button" at bounding box center [633, 9] width 9 height 9
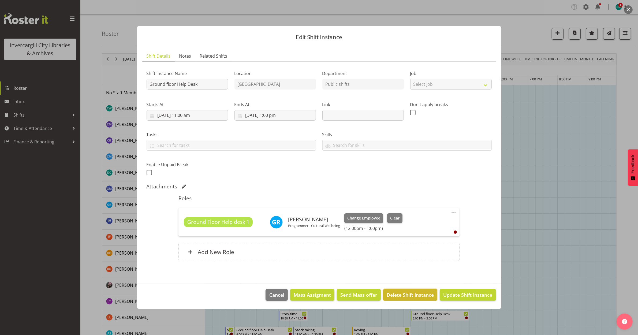
click at [418, 294] on span "Delete Shift Instance" at bounding box center [410, 294] width 47 height 7
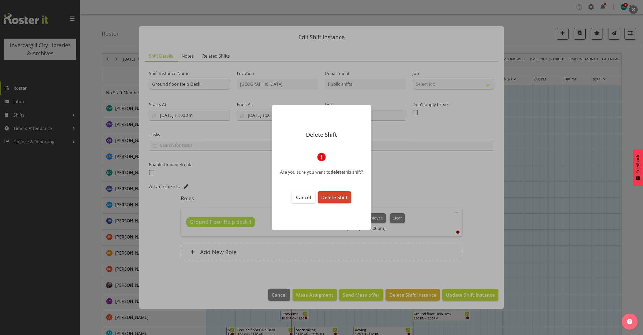
click at [335, 200] on button "Delete Shift" at bounding box center [334, 197] width 33 height 12
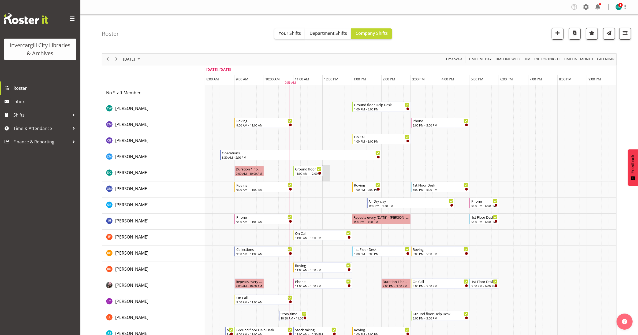
click at [323, 169] on td "Timeline Day of October 1, 2025" at bounding box center [325, 173] width 7 height 16
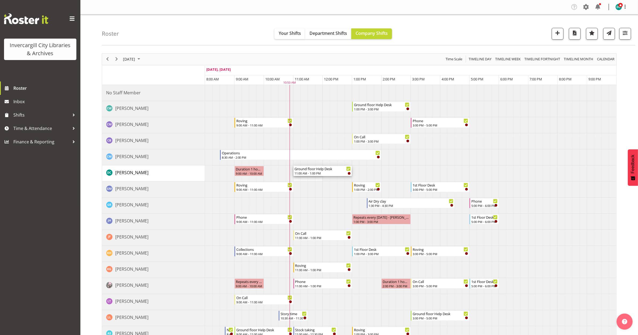
drag, startPoint x: 321, startPoint y: 171, endPoint x: 347, endPoint y: 174, distance: 25.8
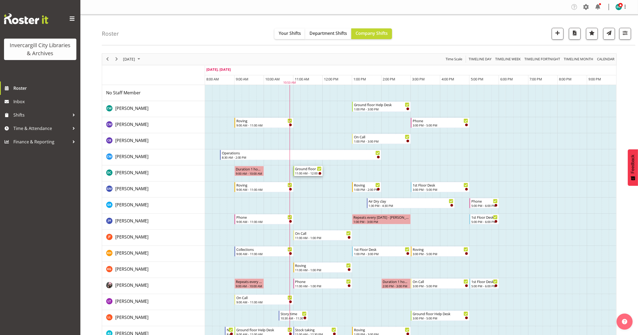
click at [307, 170] on div "Ground floor Help Desk" at bounding box center [308, 168] width 27 height 5
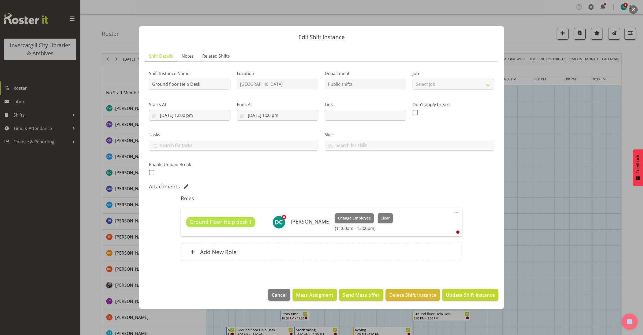
click at [457, 211] on span at bounding box center [456, 212] width 6 height 6
click at [438, 220] on link "Edit" at bounding box center [433, 224] width 51 height 10
select select "9"
select select "2025"
select select "12"
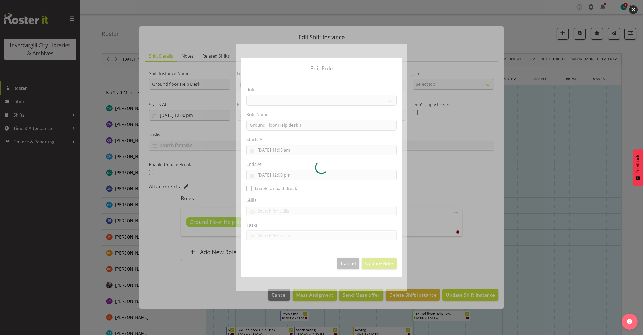
select select "1546"
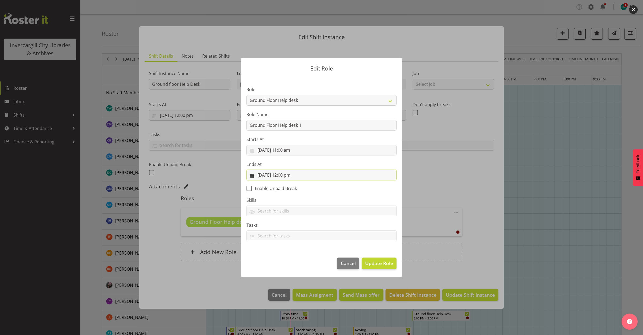
click at [288, 173] on input "1/10/2025, 12:00 pm" at bounding box center [321, 175] width 150 height 11
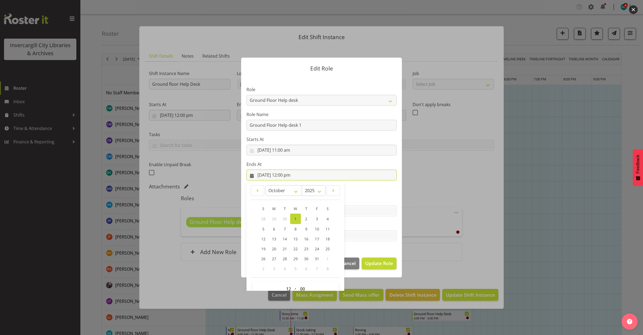
scroll to position [12, 0]
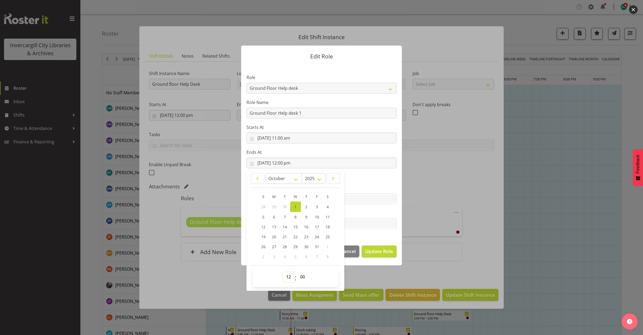
click at [285, 277] on select "00 01 02 03 04 05 06 07 08 09 10 11 12 13 14 15 16 17 18 19 20 21 22 23" at bounding box center [289, 276] width 12 height 11
select select "13"
click at [283, 271] on select "00 01 02 03 04 05 06 07 08 09 10 11 12 13 14 15 16 17 18 19 20 21 22 23" at bounding box center [289, 276] width 12 height 11
type input "1/10/2025, 1:00 pm"
click at [420, 214] on form "Edit Role Role 1st floor desk AQ operator Business Support Team member Casual C…" at bounding box center [321, 155] width 257 height 246
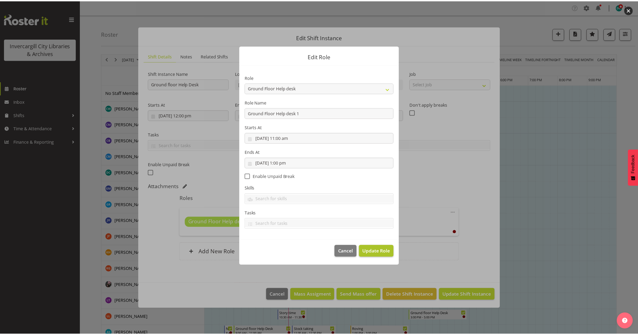
scroll to position [0, 0]
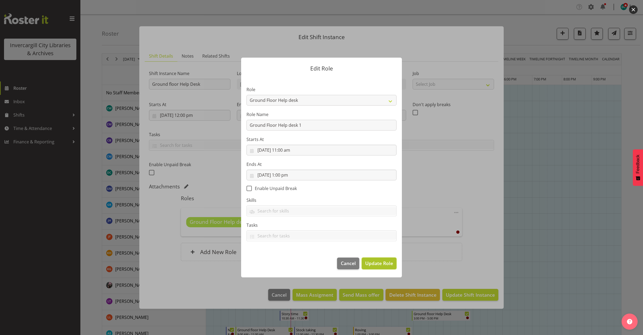
click at [375, 262] on span "Update Role" at bounding box center [379, 263] width 28 height 7
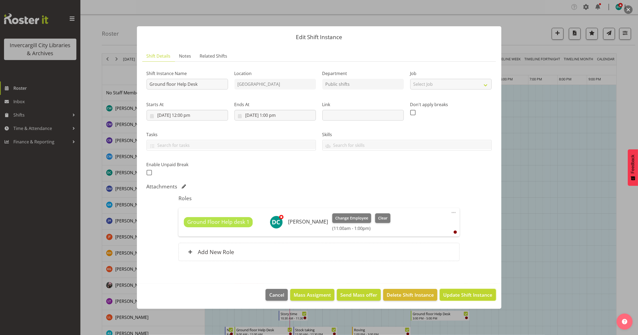
click at [457, 293] on span "Update Shift Instance" at bounding box center [467, 294] width 49 height 7
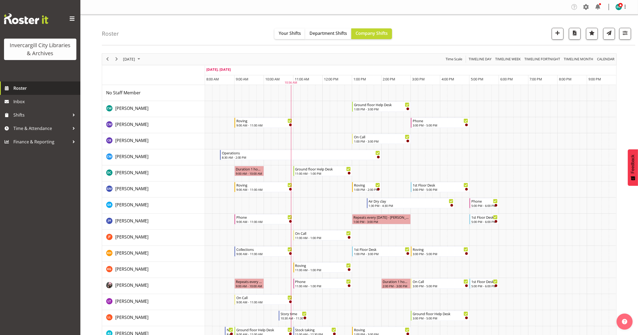
click at [19, 89] on span "Roster" at bounding box center [45, 88] width 64 height 8
click at [133, 60] on span "[DATE]" at bounding box center [128, 59] width 13 height 7
click at [136, 99] on span "6" at bounding box center [137, 100] width 8 height 8
